Goal: Find specific page/section: Find specific page/section

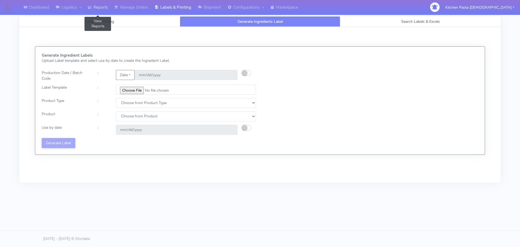
click at [90, 8] on icon at bounding box center [90, 7] width 4 height 5
